Goal: Task Accomplishment & Management: Complete application form

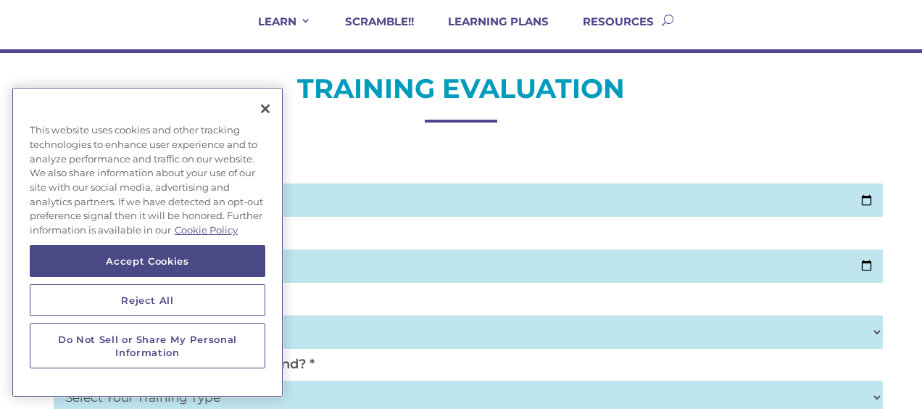
scroll to position [120, 0]
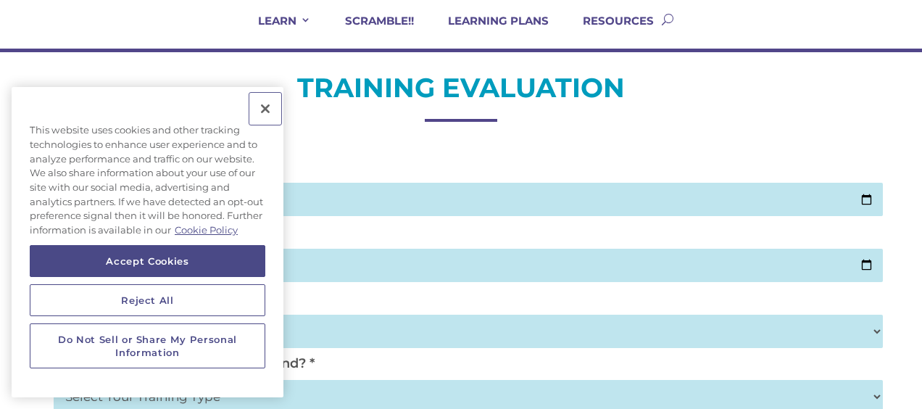
click at [264, 109] on button "Close" at bounding box center [265, 109] width 32 height 32
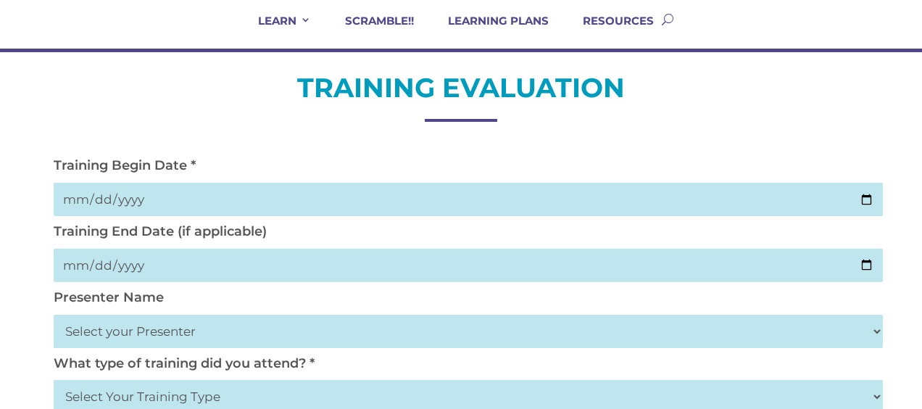
click at [865, 195] on input "date" at bounding box center [469, 199] width 830 height 33
type input "[DATE]"
click at [866, 261] on input "date" at bounding box center [469, 264] width 830 height 33
type input "[DATE]"
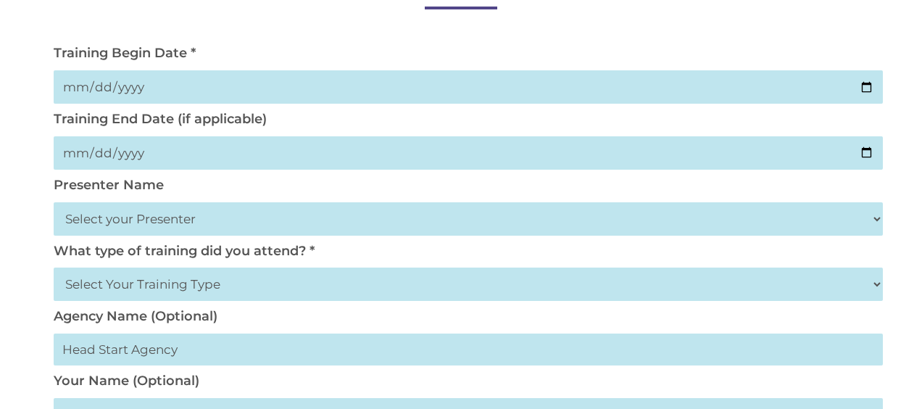
scroll to position [239, 0]
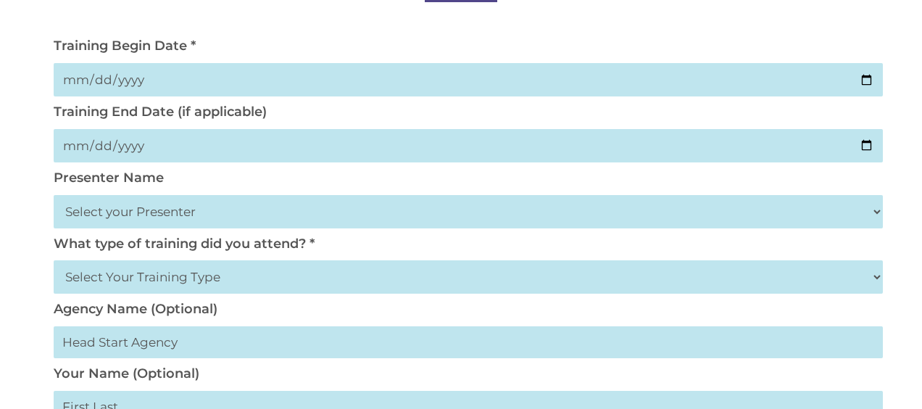
click at [430, 333] on input "text" at bounding box center [469, 342] width 830 height 32
type input "H"
type input "Fresno EOC Head Start"
click at [230, 277] on select "Select Your Training Type On-site (at your agency) Virtual Visit Live Group Web…" at bounding box center [469, 276] width 830 height 33
select select "Live Group Webinar"
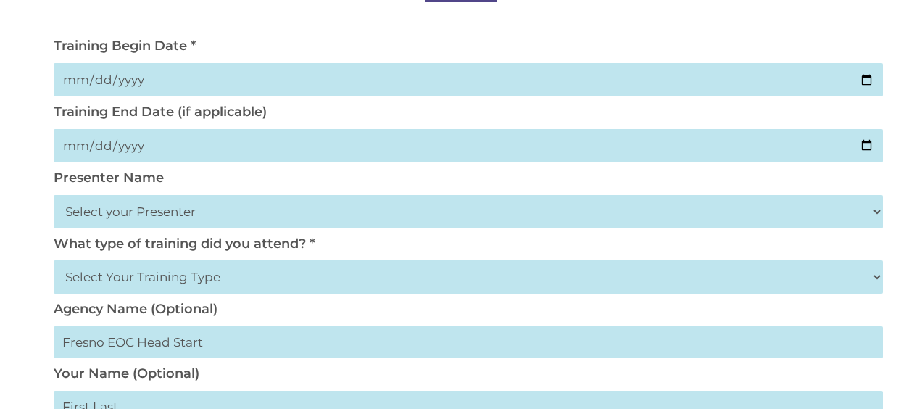
click at [54, 261] on select "Select Your Training Type On-site (at your agency) Virtual Visit Live Group Web…" at bounding box center [469, 276] width 830 height 33
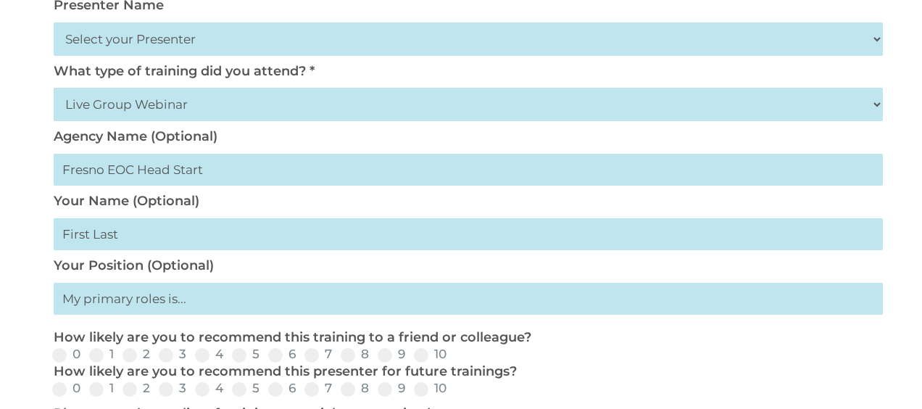
scroll to position [419, 0]
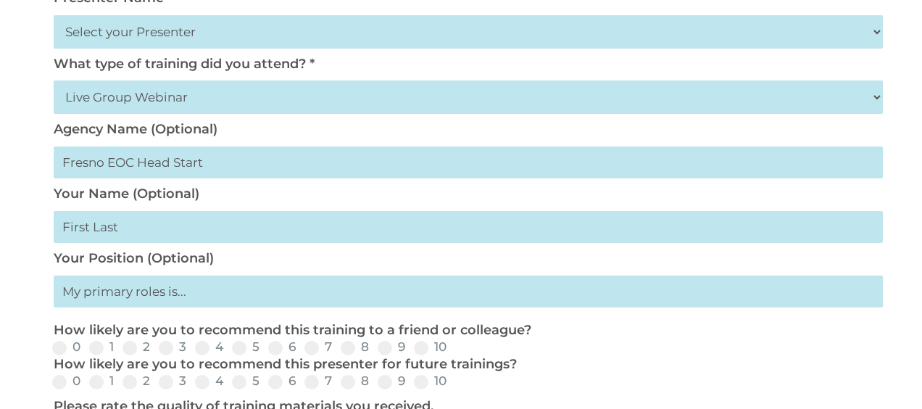
click at [130, 229] on input "text" at bounding box center [469, 227] width 830 height 32
type input "[PERSON_NAME]"
click at [343, 348] on span at bounding box center [347, 347] width 14 height 14
click at [376, 348] on input "8" at bounding box center [380, 352] width 9 height 9
radio input "true"
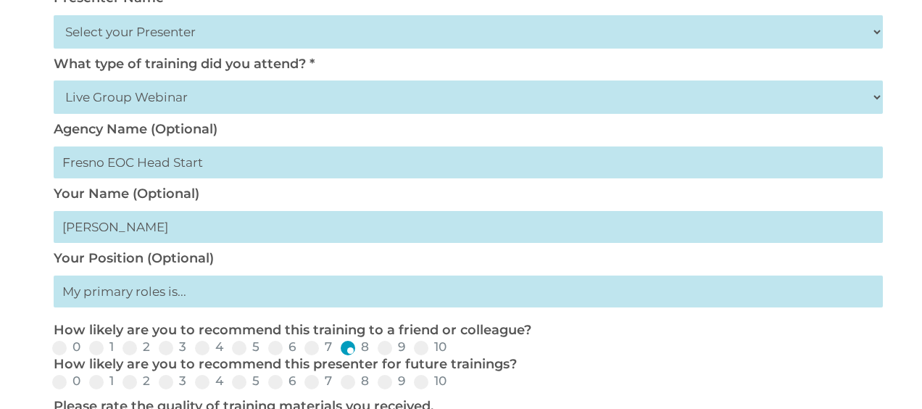
click at [225, 304] on input "text" at bounding box center [469, 291] width 830 height 32
type input "Center Director"
click at [362, 383] on label "8" at bounding box center [354, 381] width 28 height 12
click at [376, 383] on input "8" at bounding box center [380, 386] width 9 height 9
radio input "true"
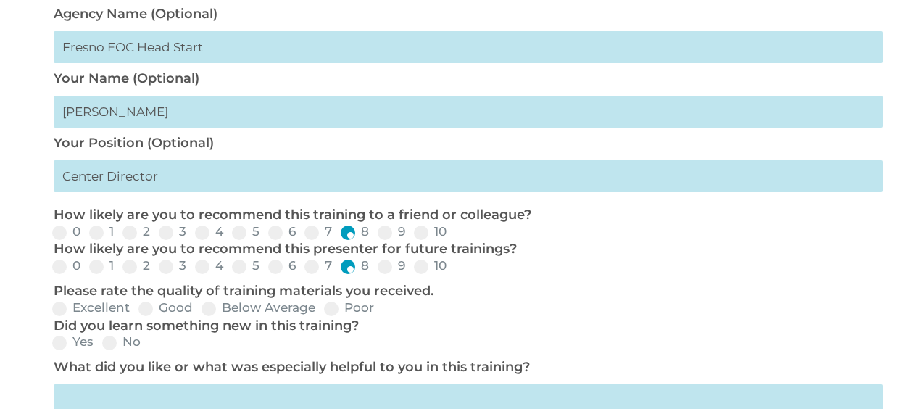
scroll to position [538, 0]
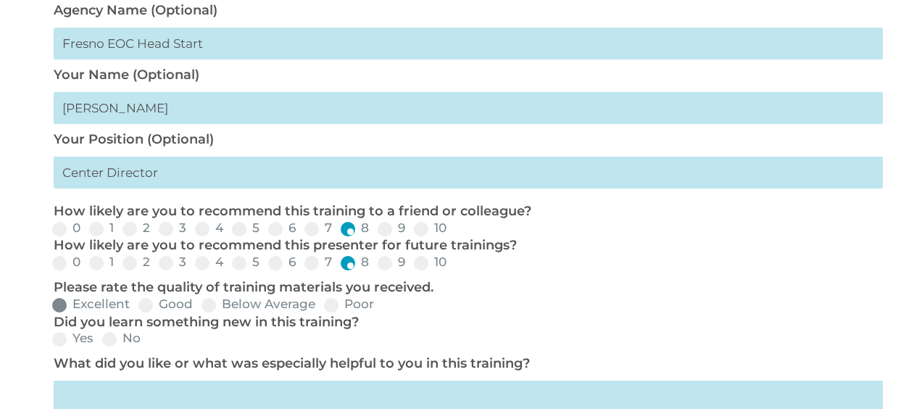
click at [59, 304] on span at bounding box center [59, 305] width 14 height 14
click at [137, 305] on input "Excellent" at bounding box center [141, 309] width 9 height 9
radio input "true"
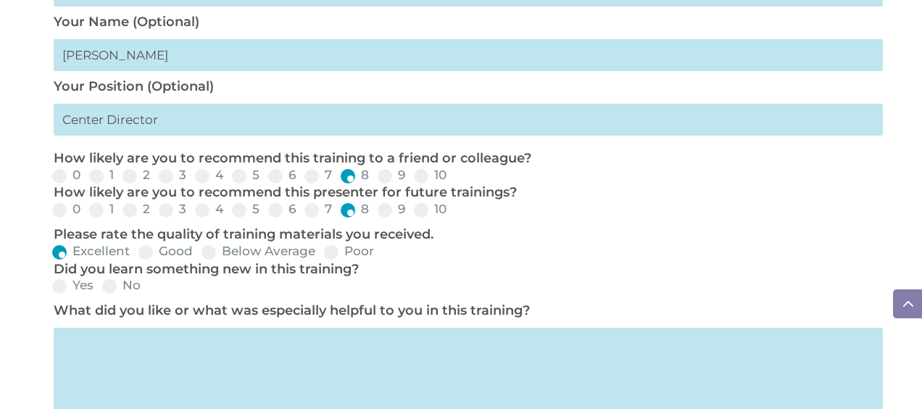
scroll to position [598, 0]
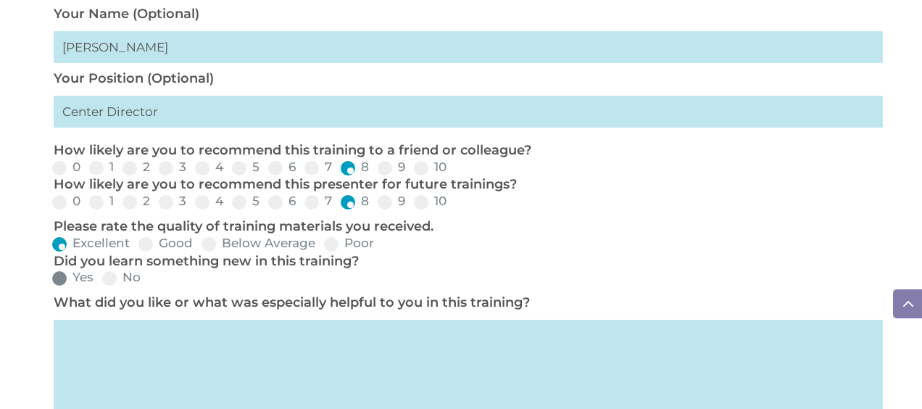
click at [59, 280] on span at bounding box center [59, 278] width 14 height 14
click at [101, 280] on input "Yes" at bounding box center [105, 282] width 9 height 9
radio input "true"
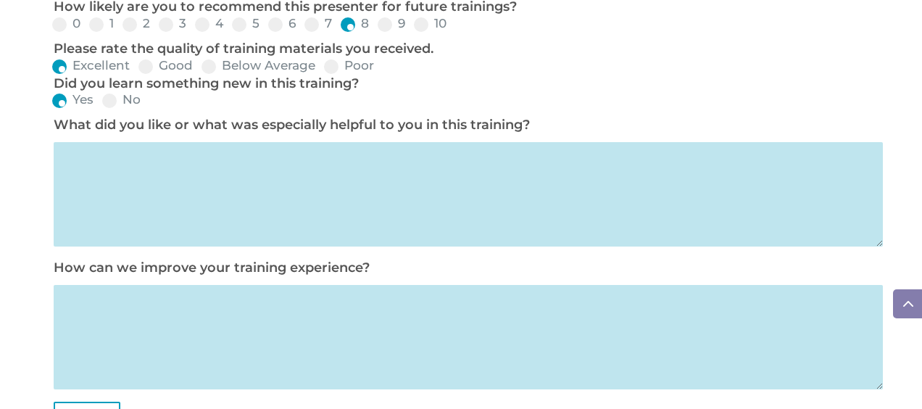
scroll to position [777, 0]
click at [152, 186] on textarea at bounding box center [469, 193] width 830 height 104
type textarea "The how too's , how to take pictures and the evidence , The overview was great"
click at [345, 325] on textarea at bounding box center [469, 336] width 830 height 104
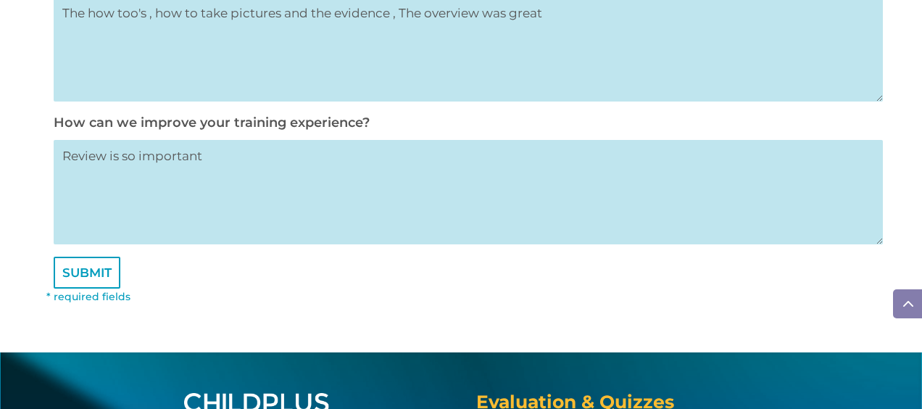
scroll to position [925, 0]
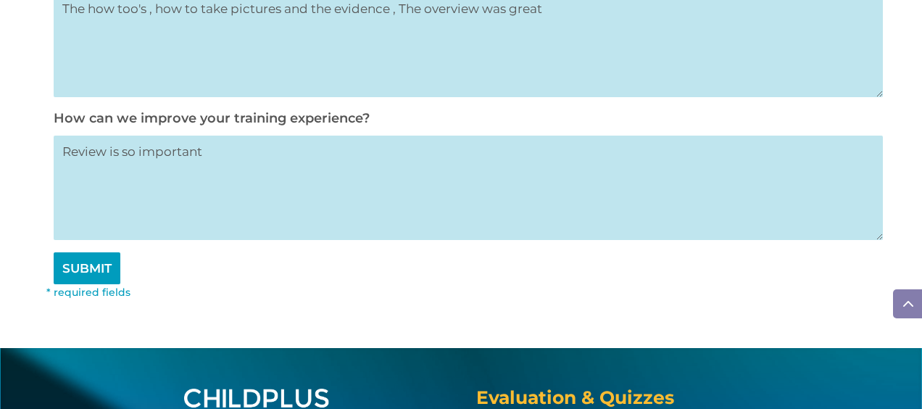
type textarea "Review is so important"
click at [83, 280] on input "SUBMIT" at bounding box center [87, 268] width 67 height 32
